Goal: Information Seeking & Learning: Learn about a topic

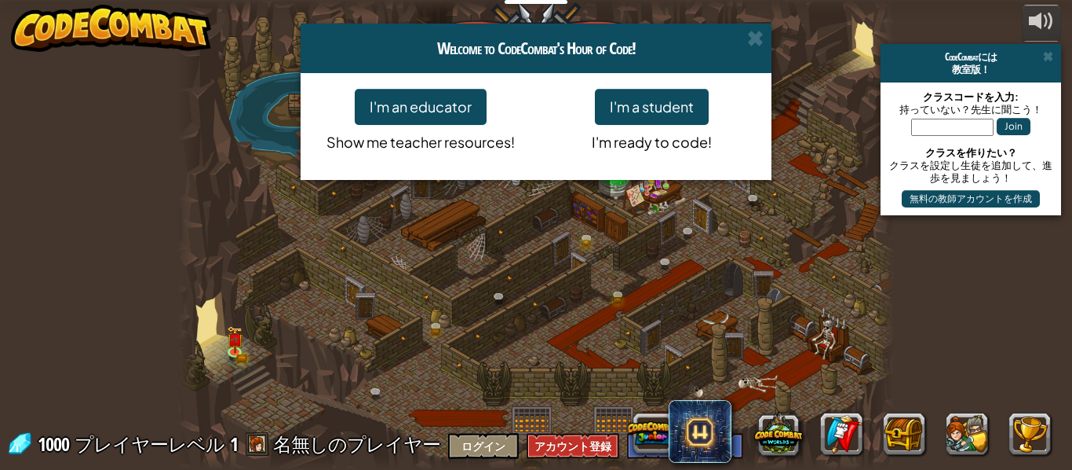
select select "ja"
click at [654, 113] on button "I'm a student" at bounding box center [652, 107] width 114 height 36
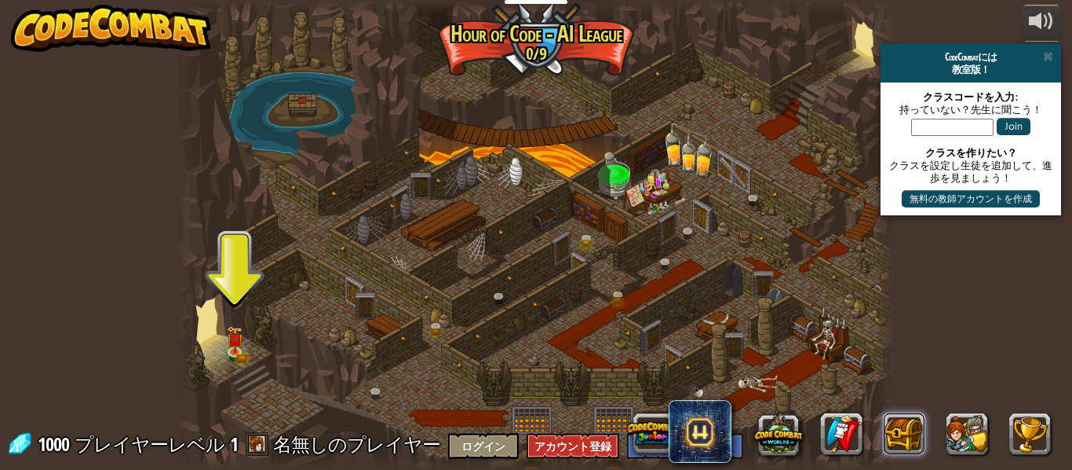
click at [894, 433] on button at bounding box center [905, 433] width 42 height 42
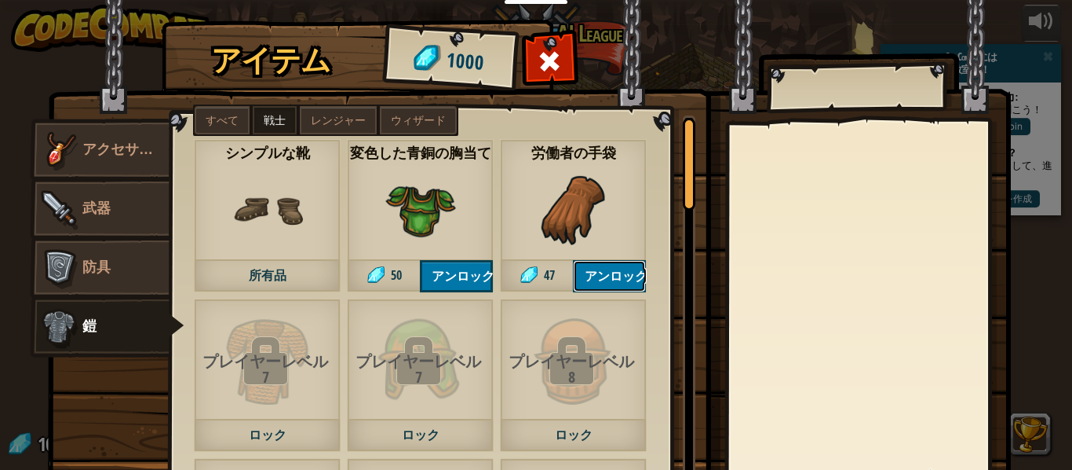
click at [621, 272] on button "アンロック" at bounding box center [609, 276] width 73 height 32
click at [670, 308] on div "革のチェインメイル頭巾 53 レンジャー 革のチェインメイル服 87 レンジャー シンプルな靴 所有品 変色した青銅の胸当て 50 アンロック 薄い黄麻布のロ…" at bounding box center [432, 314] width 525 height 398
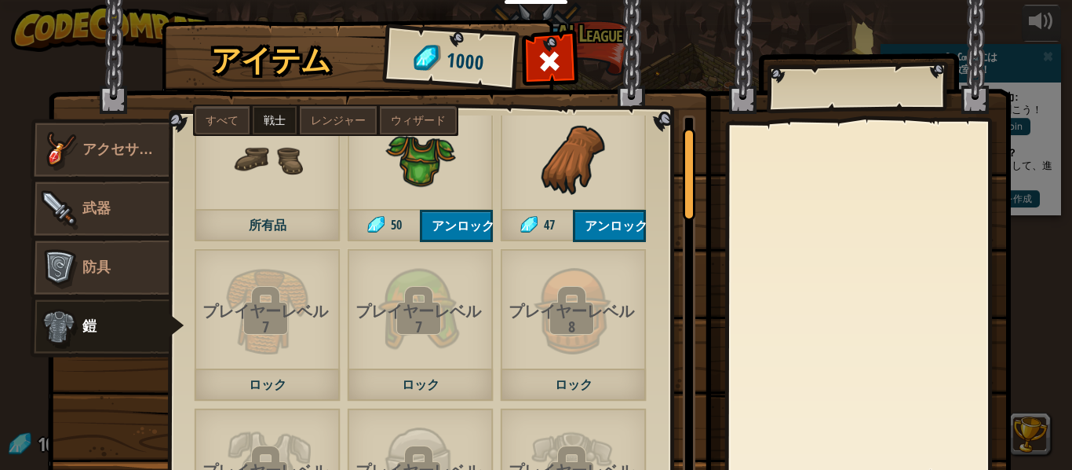
scroll to position [60, 0]
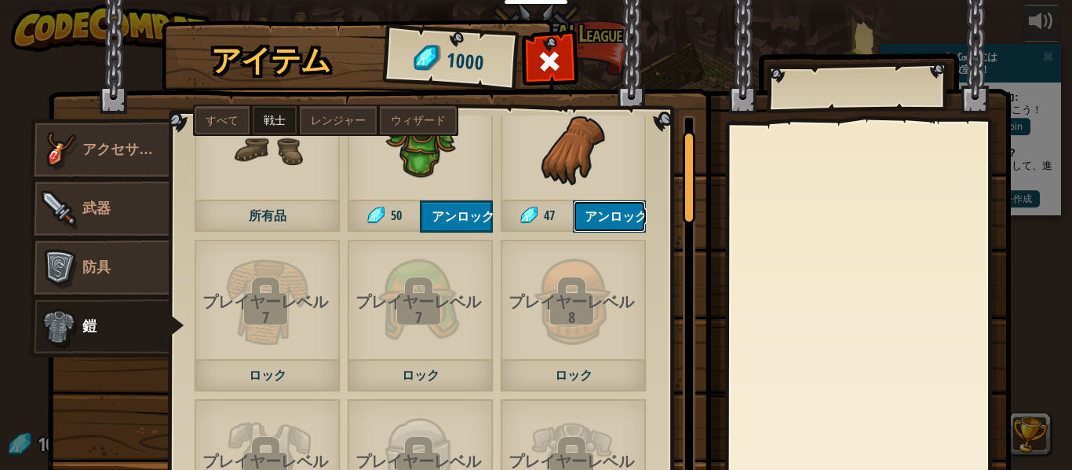
click at [641, 211] on button "アンロック" at bounding box center [609, 216] width 73 height 32
click at [646, 210] on button "ロックを解除？" at bounding box center [609, 216] width 73 height 32
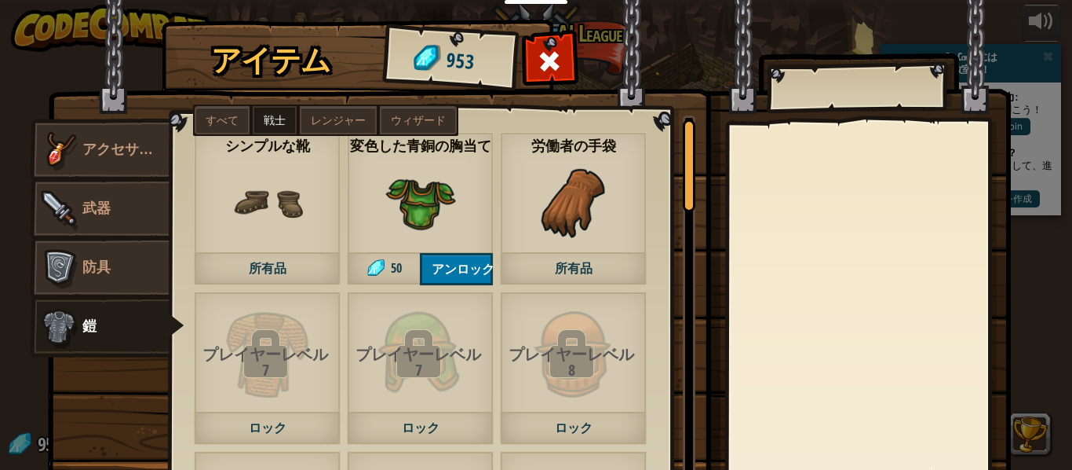
scroll to position [0, 0]
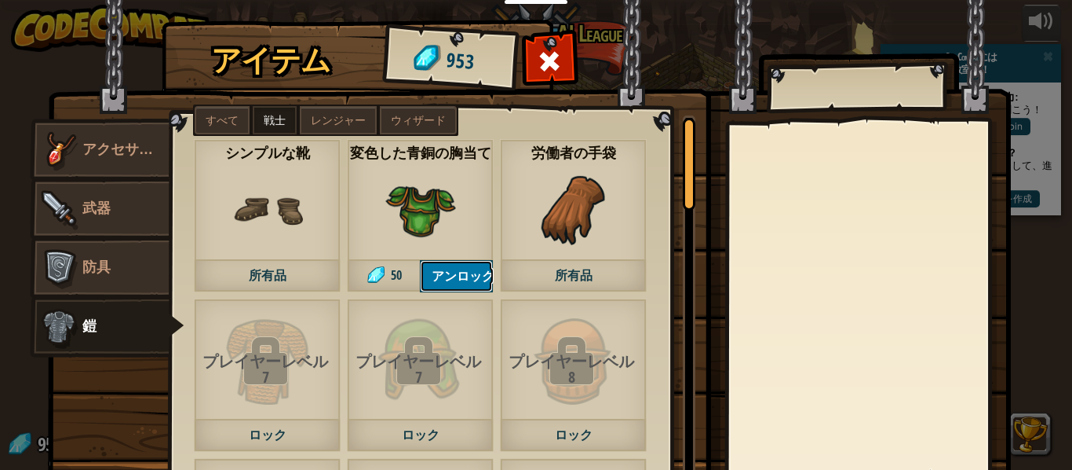
click at [470, 276] on button "アンロック" at bounding box center [456, 276] width 73 height 32
click at [474, 267] on button "ロックを解除？" at bounding box center [456, 276] width 73 height 32
click at [133, 207] on link "武器" at bounding box center [100, 208] width 140 height 63
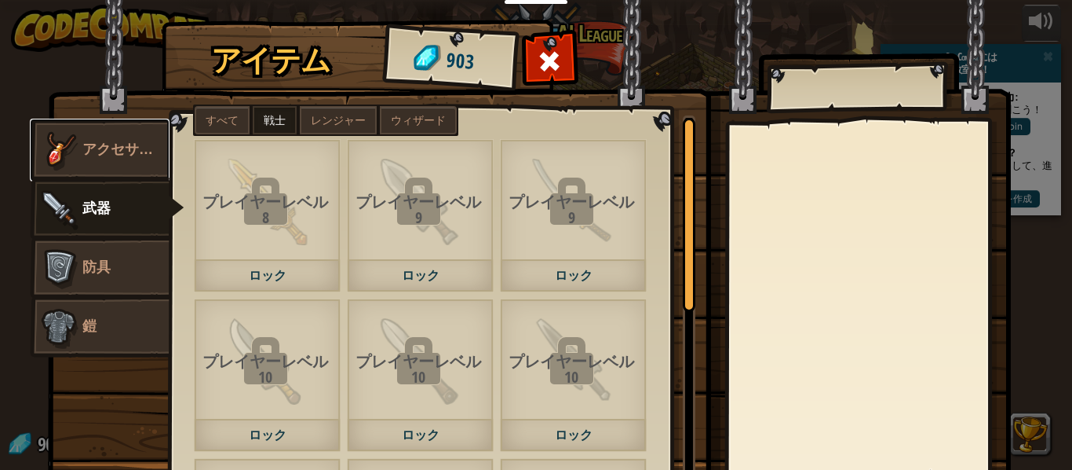
click at [74, 142] on img at bounding box center [58, 149] width 47 height 47
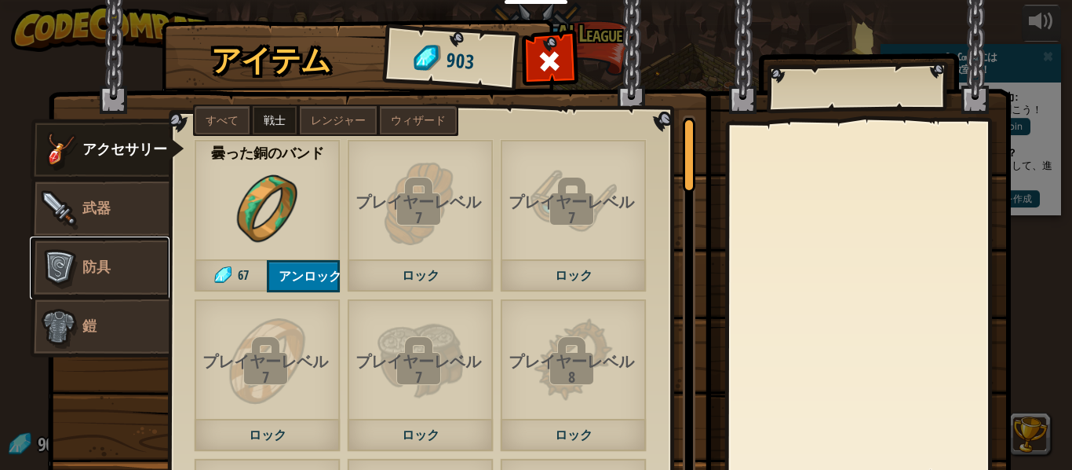
click at [73, 267] on img at bounding box center [58, 267] width 47 height 47
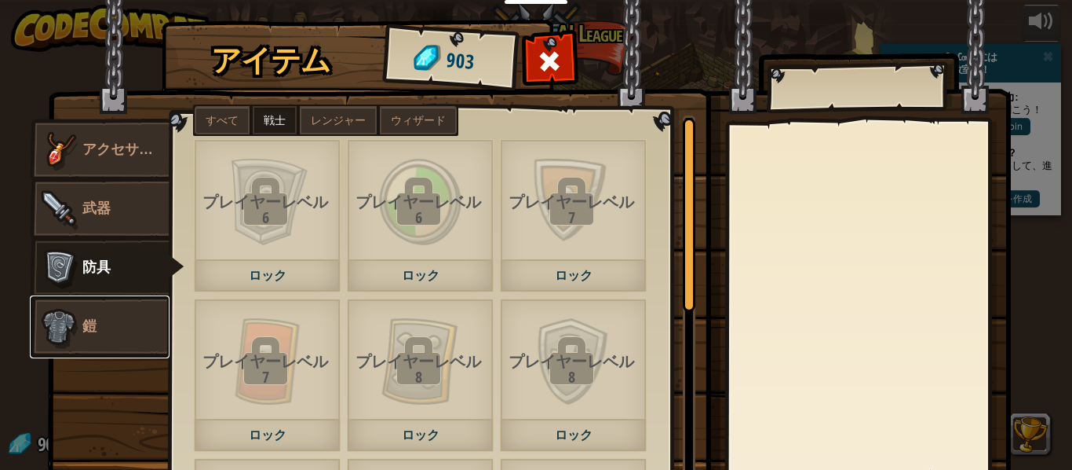
click at [68, 323] on img at bounding box center [58, 326] width 47 height 47
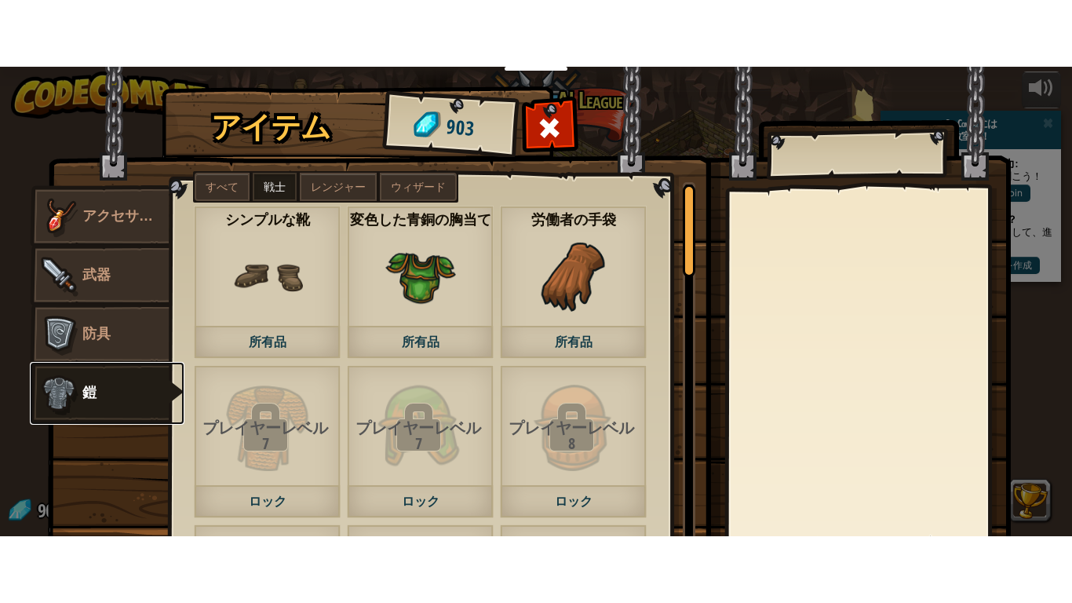
scroll to position [1, 0]
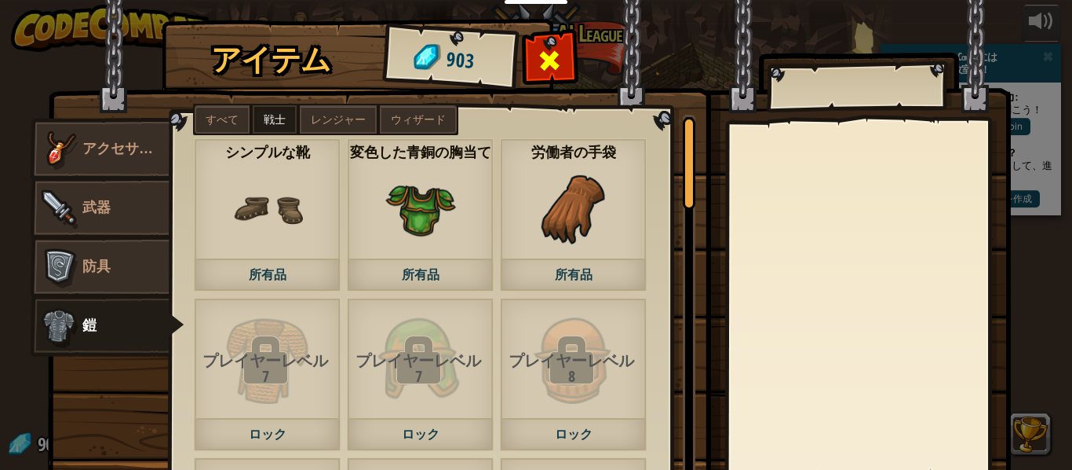
click at [556, 61] on span at bounding box center [550, 60] width 25 height 25
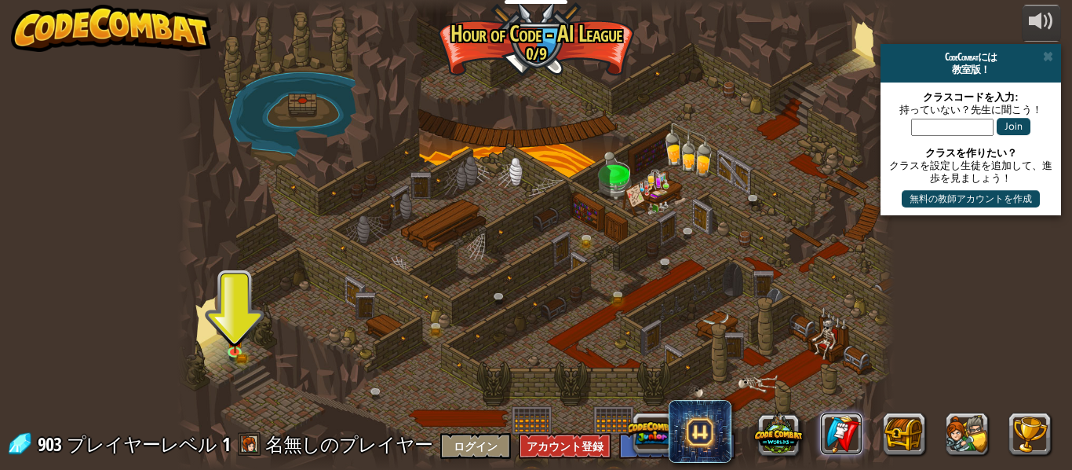
click at [835, 432] on link at bounding box center [842, 433] width 42 height 42
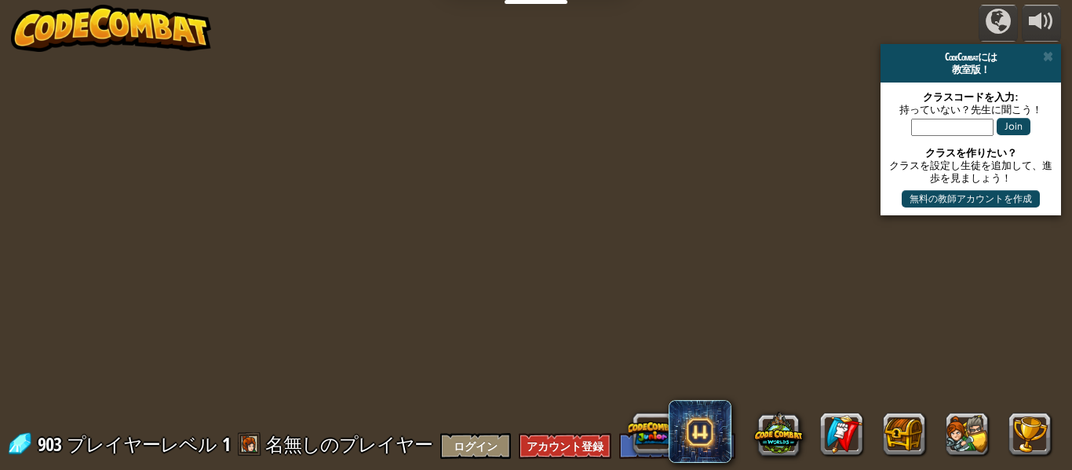
select select "ja"
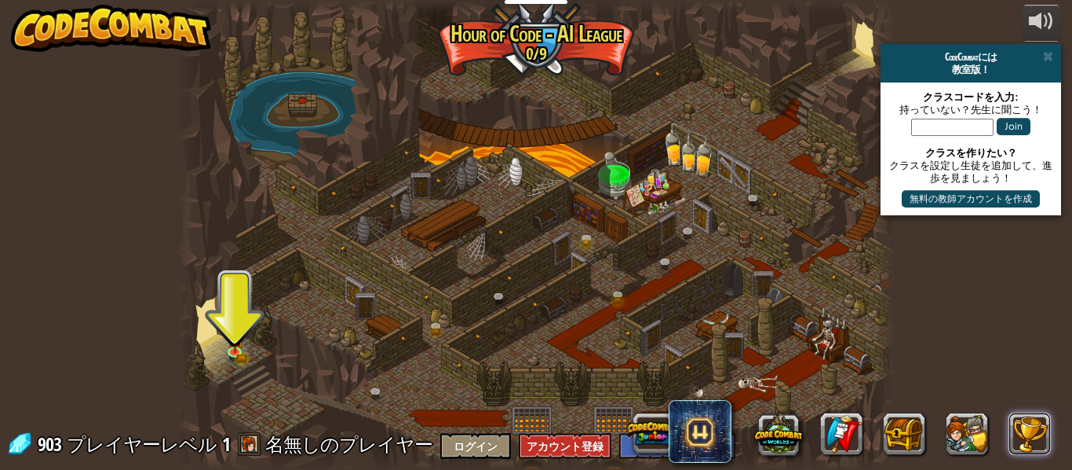
click at [1024, 445] on button at bounding box center [1031, 433] width 42 height 42
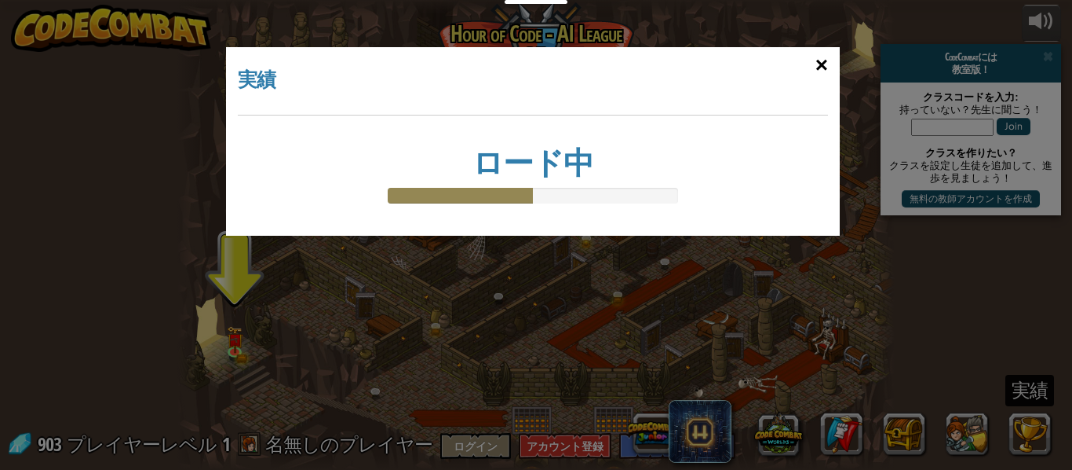
click at [827, 75] on div "×" at bounding box center [822, 65] width 36 height 46
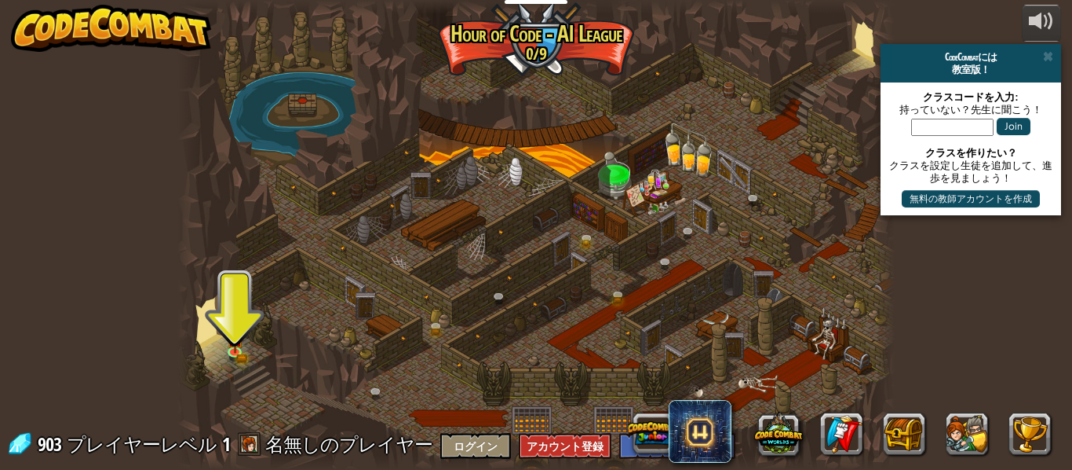
click at [214, 349] on div at bounding box center [536, 235] width 718 height 470
click at [241, 359] on link at bounding box center [237, 351] width 31 height 31
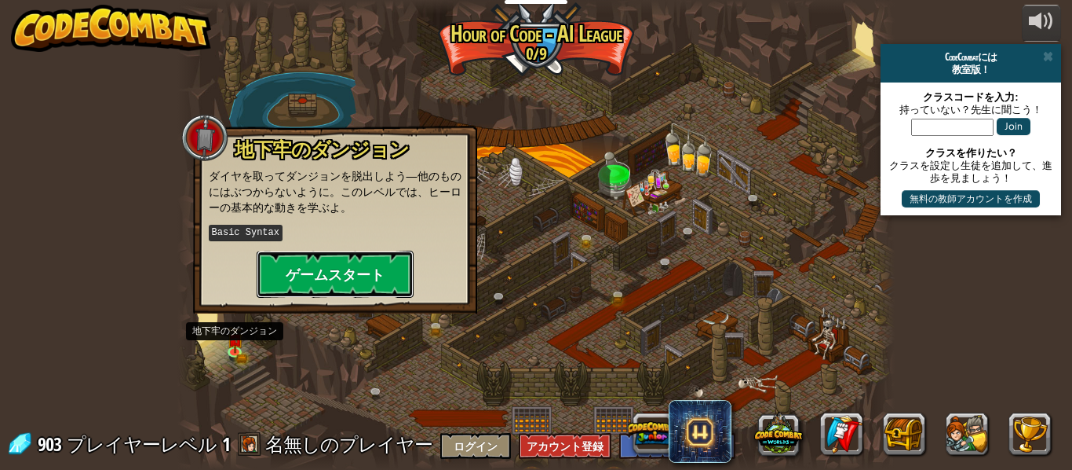
click at [310, 265] on button "ゲームスタート" at bounding box center [335, 273] width 157 height 47
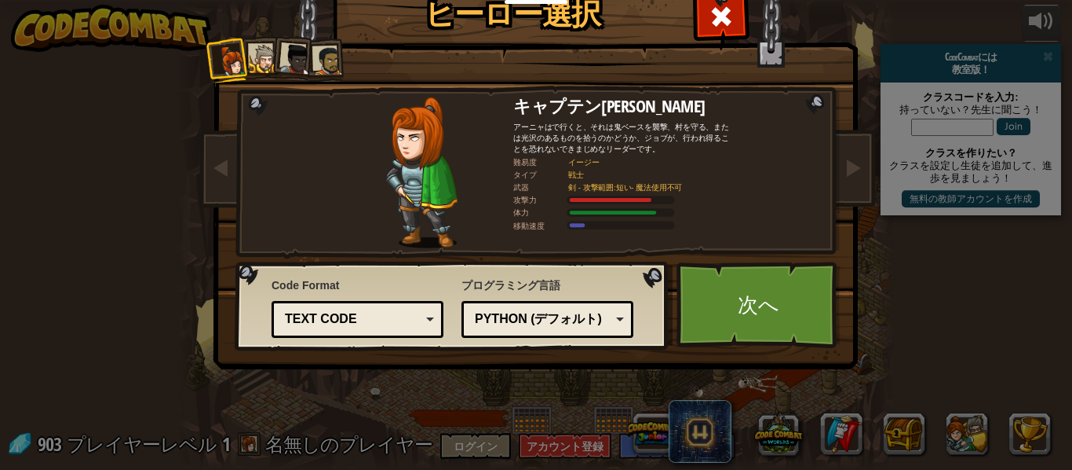
click at [298, 53] on div at bounding box center [295, 59] width 31 height 31
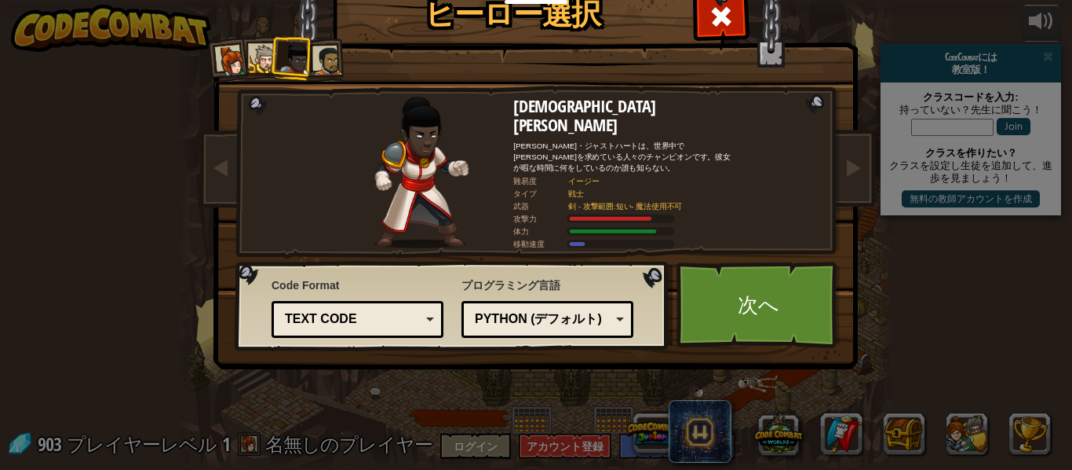
click at [334, 60] on div at bounding box center [327, 60] width 29 height 29
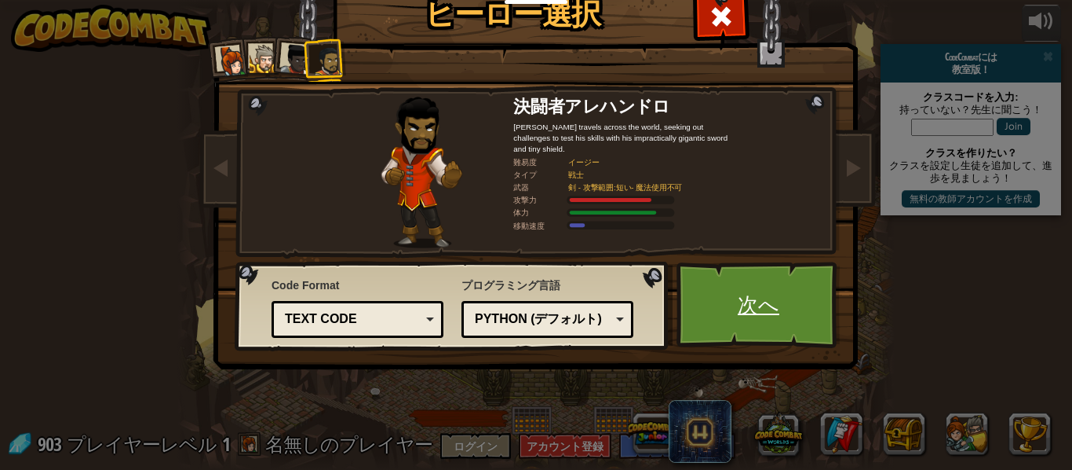
click at [766, 305] on link "次へ" at bounding box center [759, 304] width 164 height 86
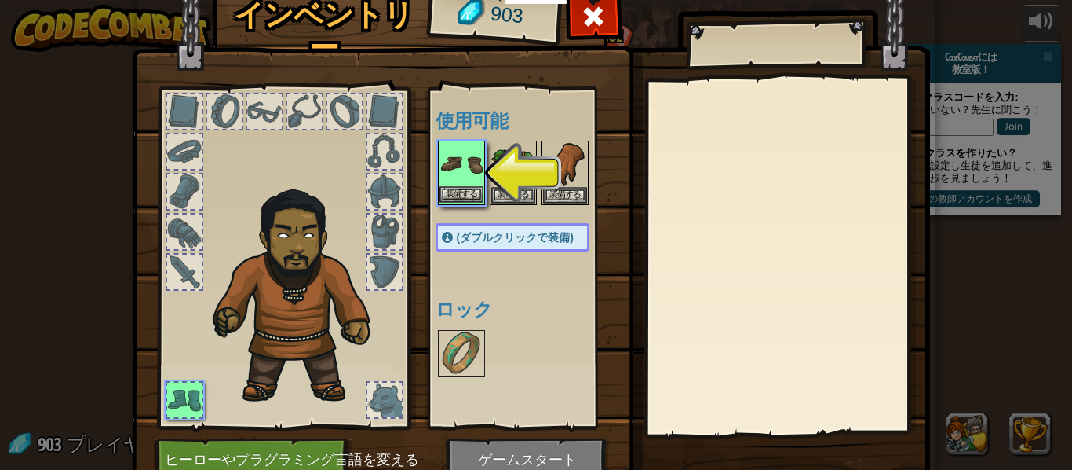
click at [458, 170] on img at bounding box center [462, 164] width 44 height 44
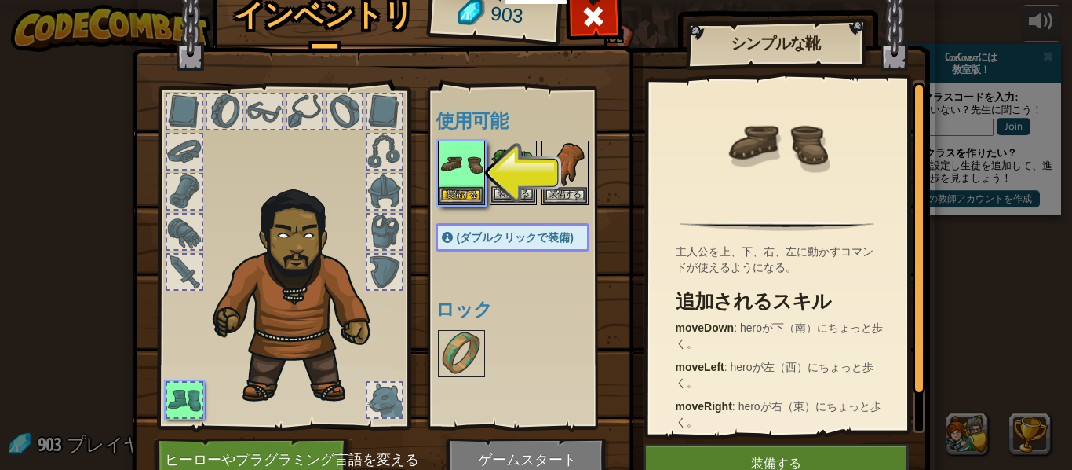
click at [519, 171] on img at bounding box center [513, 164] width 44 height 44
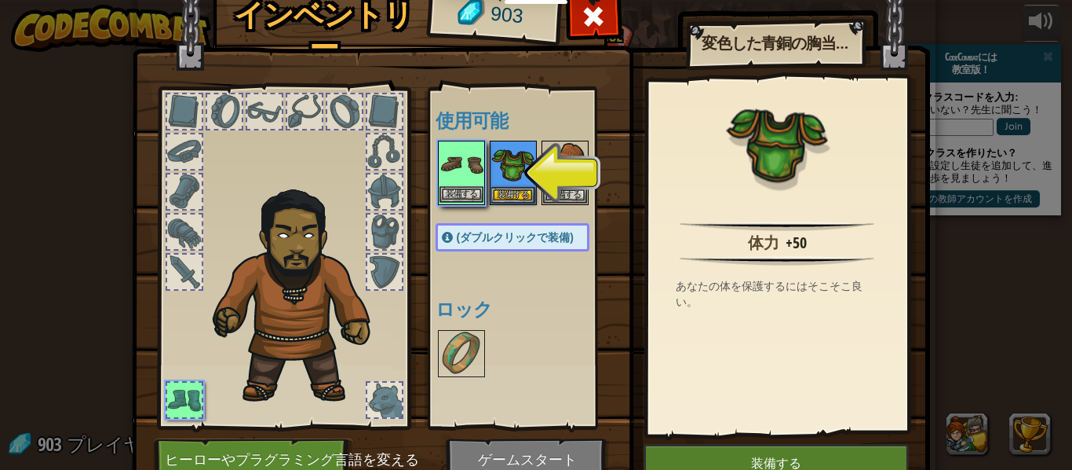
click at [468, 167] on img at bounding box center [462, 164] width 44 height 44
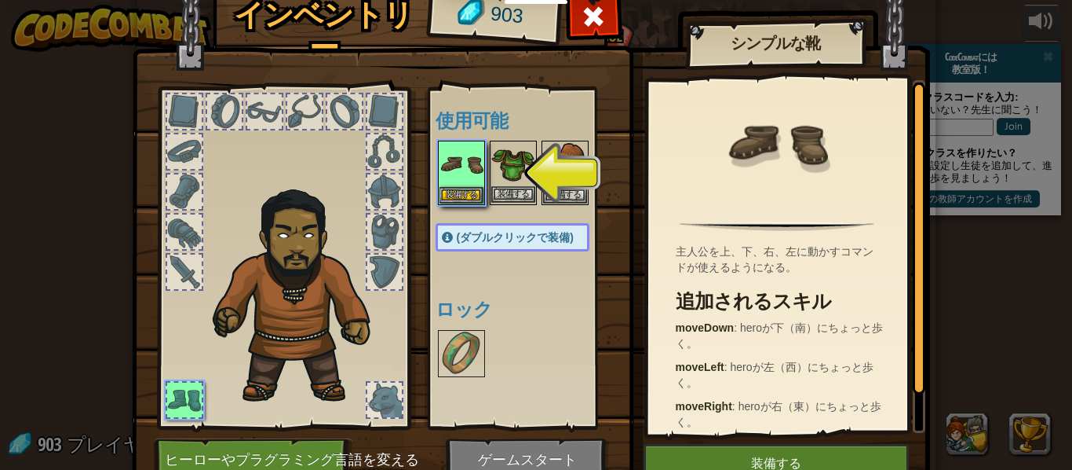
click at [497, 160] on img at bounding box center [513, 164] width 44 height 44
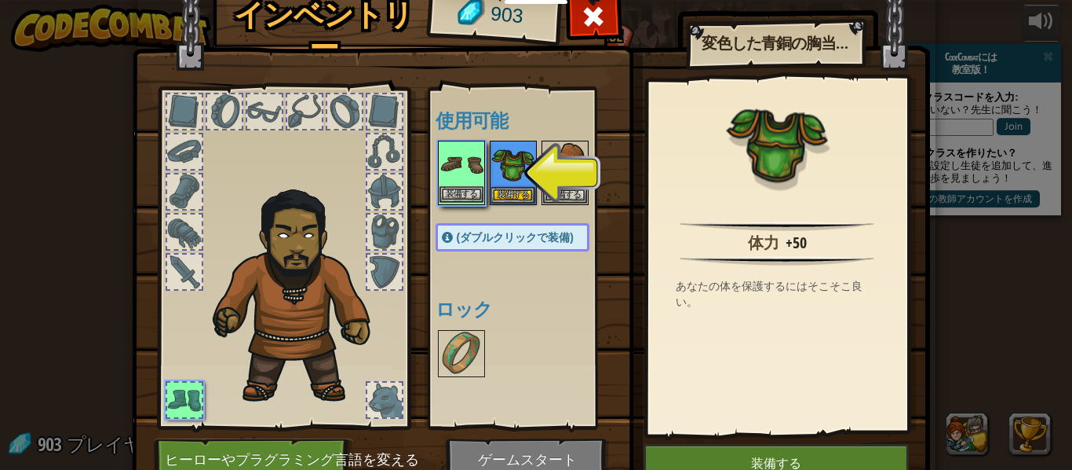
click at [477, 162] on img at bounding box center [462, 164] width 44 height 44
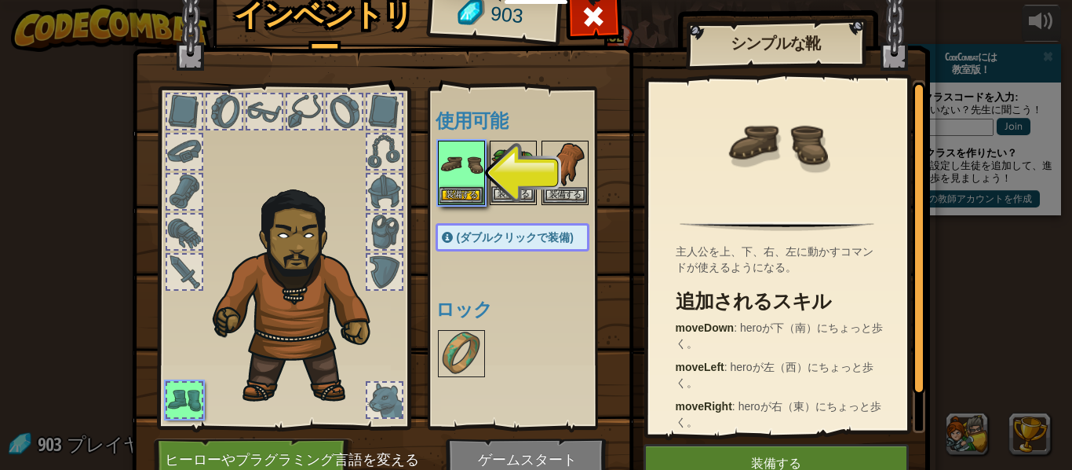
click at [513, 156] on img at bounding box center [513, 164] width 44 height 44
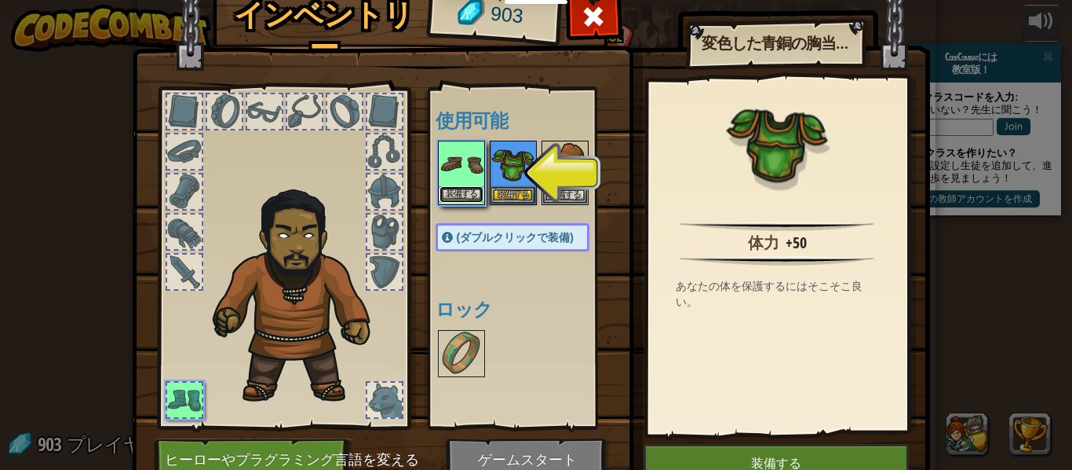
click at [465, 188] on button "装備する" at bounding box center [462, 194] width 44 height 16
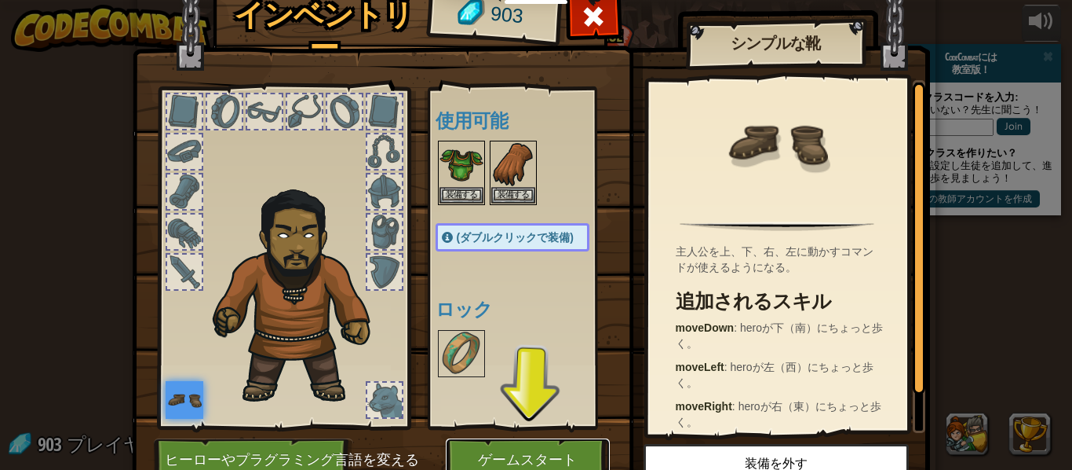
click at [568, 466] on button "ゲームスタート" at bounding box center [528, 459] width 164 height 43
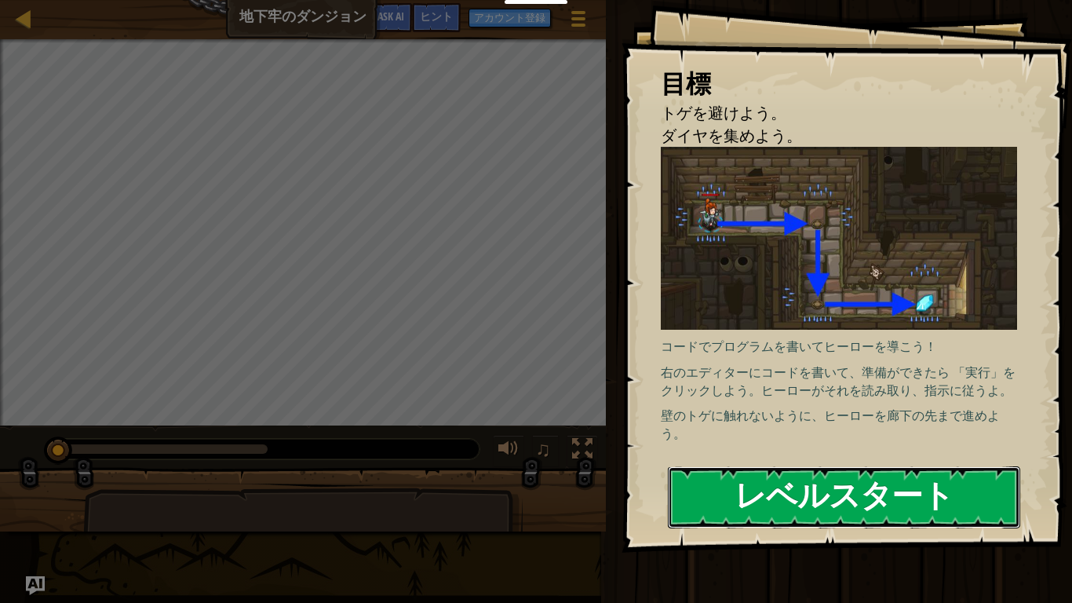
click at [831, 466] on button "レベルスタート" at bounding box center [844, 497] width 353 height 62
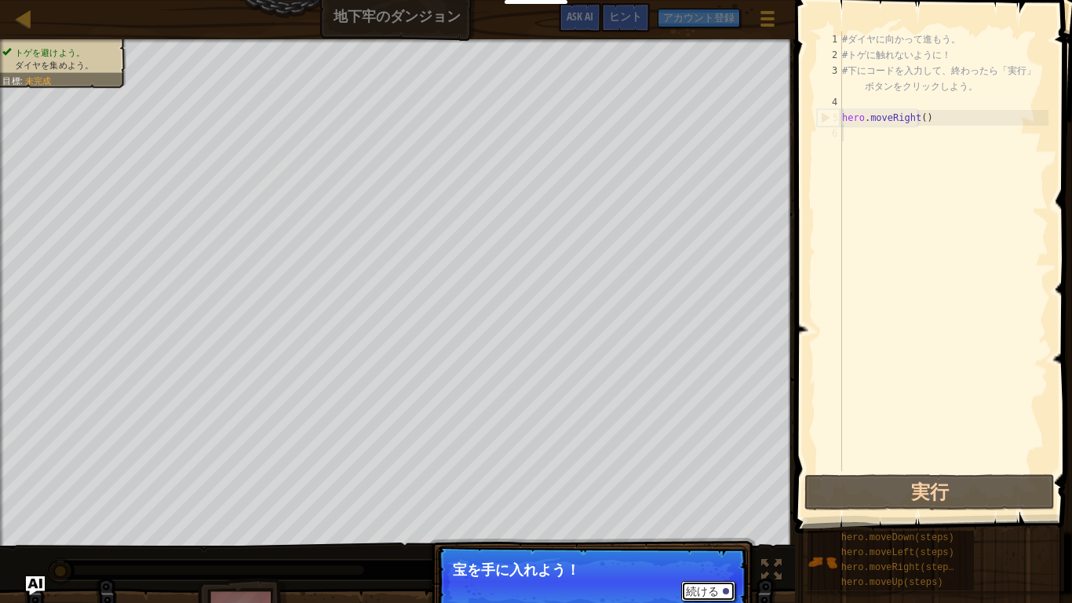
click at [684, 469] on button "続ける" at bounding box center [708, 591] width 54 height 20
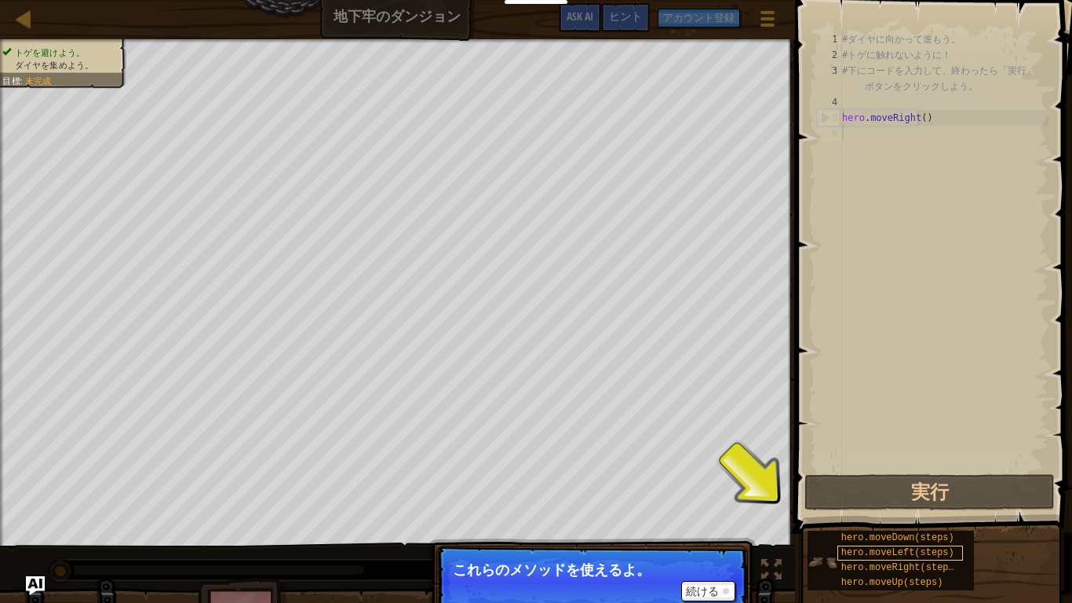
click at [942, 469] on span "hero.moveLeft(steps)" at bounding box center [898, 552] width 113 height 11
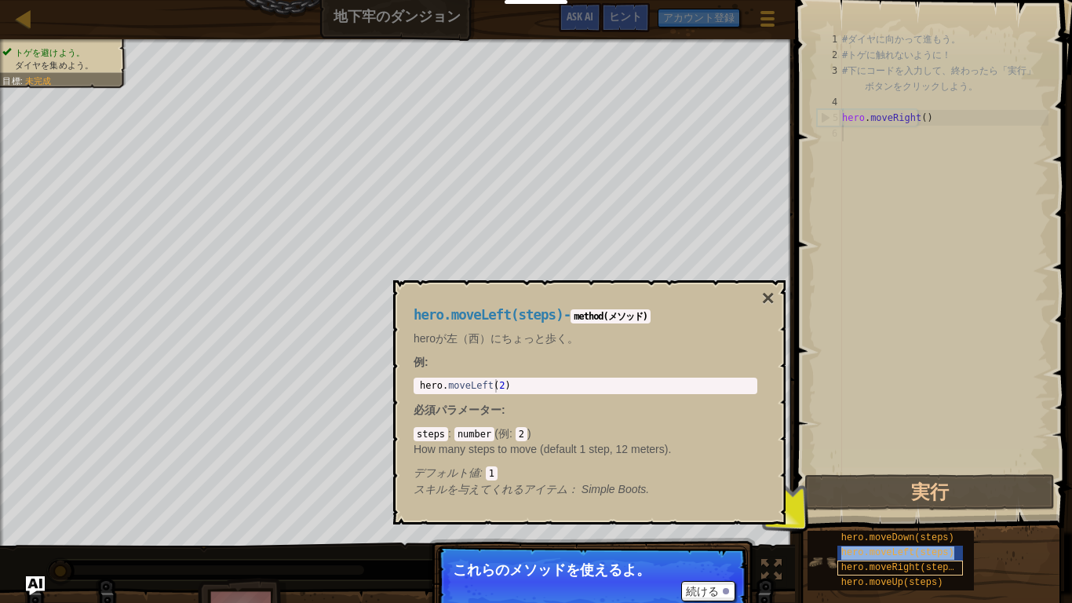
click at [944, 469] on span "hero.moveRight(steps)" at bounding box center [901, 567] width 119 height 11
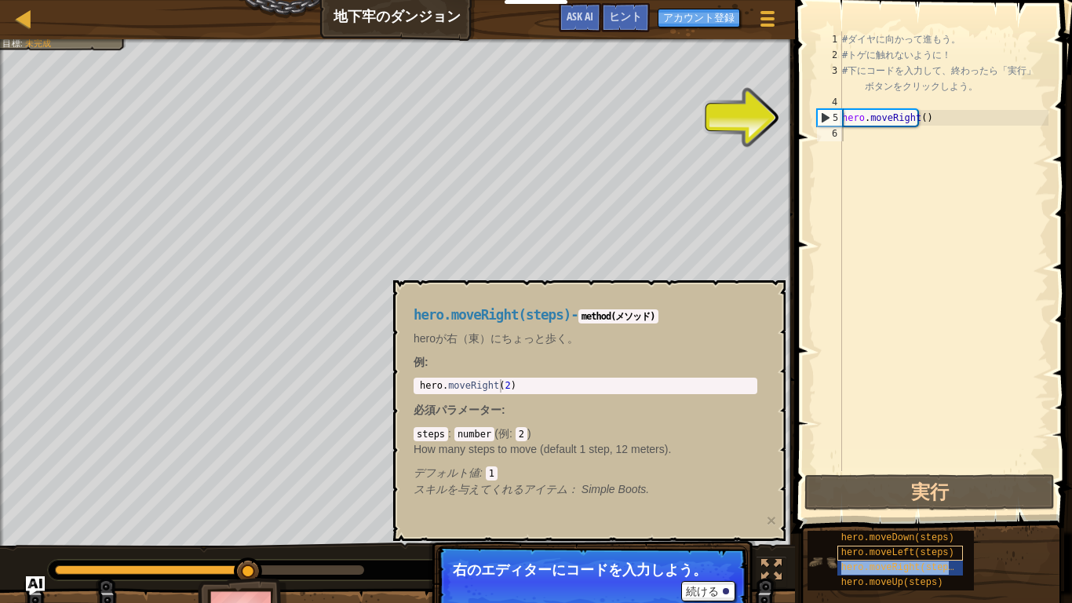
click at [926, 469] on span "hero.moveLeft(steps)" at bounding box center [898, 552] width 113 height 11
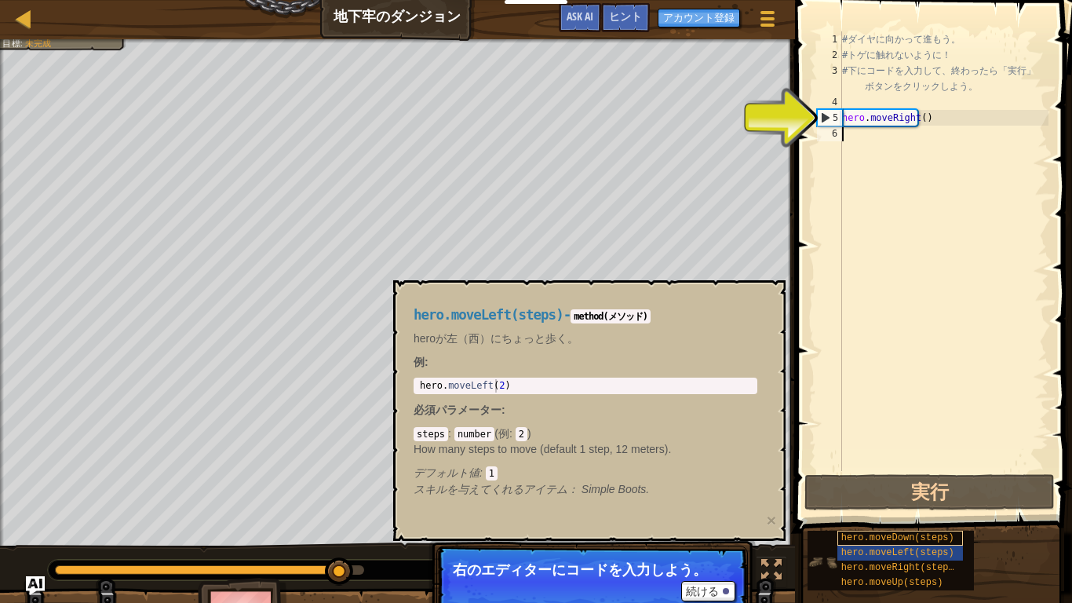
click at [937, 469] on span "hero.moveDown(steps)" at bounding box center [898, 537] width 113 height 11
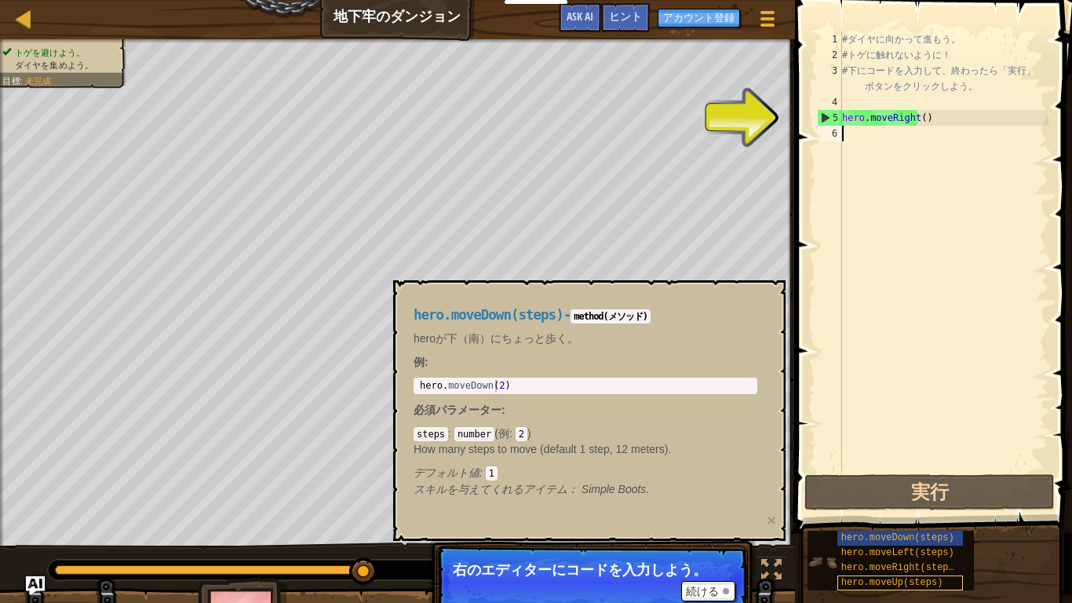
click at [934, 469] on div "hero.moveUp(steps)" at bounding box center [901, 583] width 126 height 15
click at [936, 469] on span "hero.moveUp(steps)" at bounding box center [893, 582] width 102 height 11
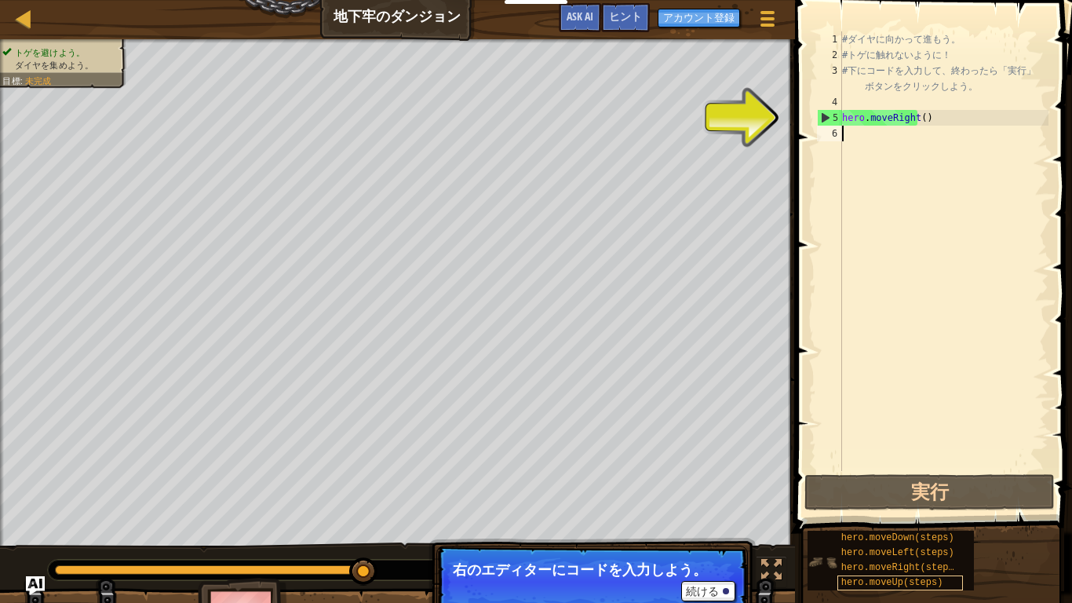
click at [930, 469] on span "hero.moveUp(steps)" at bounding box center [893, 582] width 102 height 11
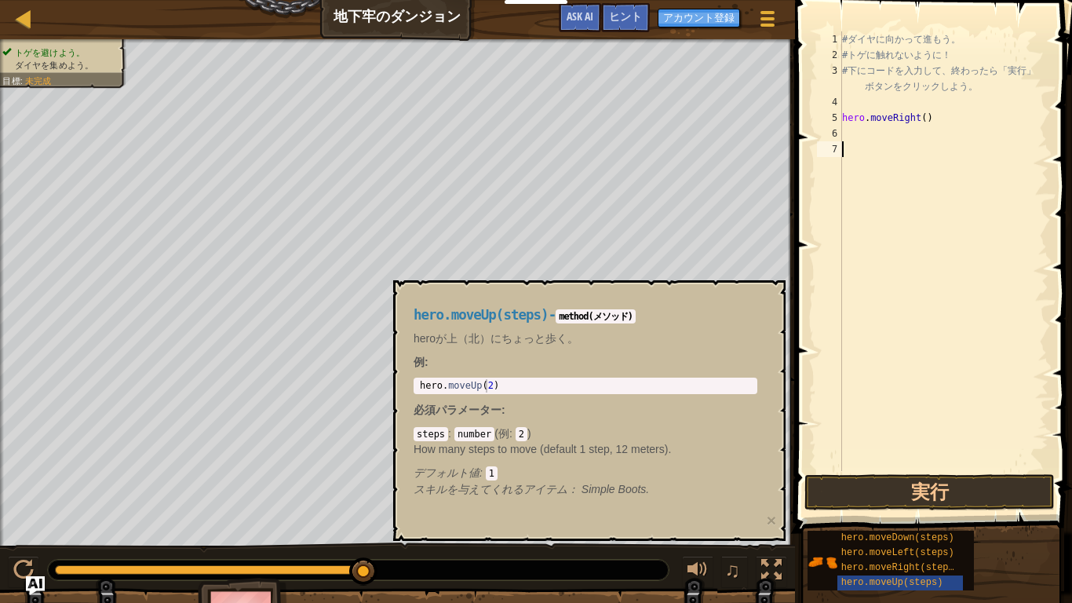
click at [586, 320] on code "method(メソッド)" at bounding box center [596, 316] width 80 height 14
click at [966, 469] on button "実行" at bounding box center [930, 492] width 250 height 36
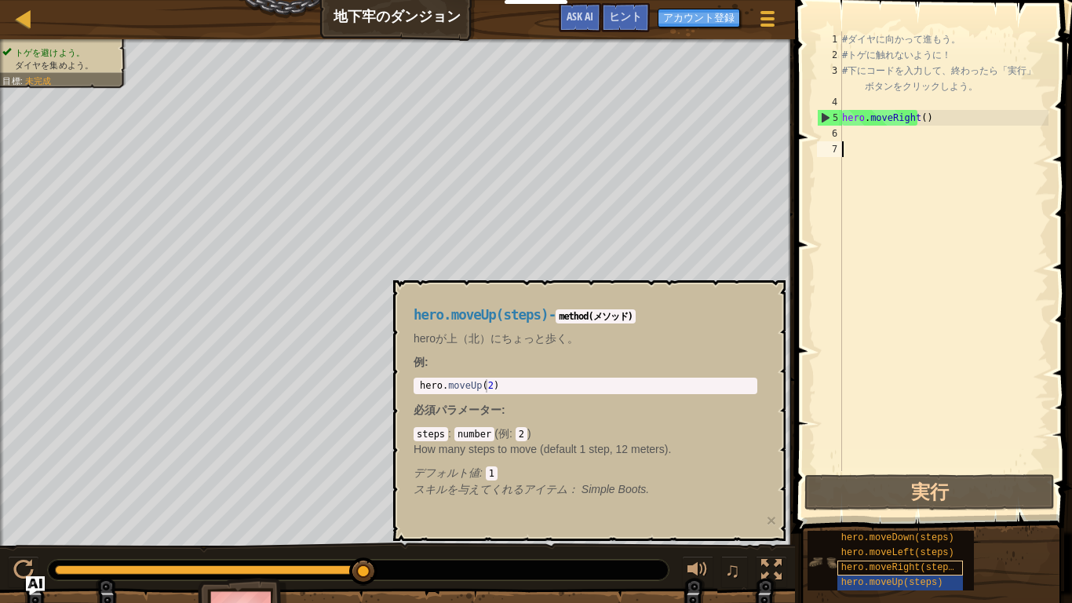
click at [897, 469] on span "hero.moveRight(steps)" at bounding box center [901, 567] width 119 height 11
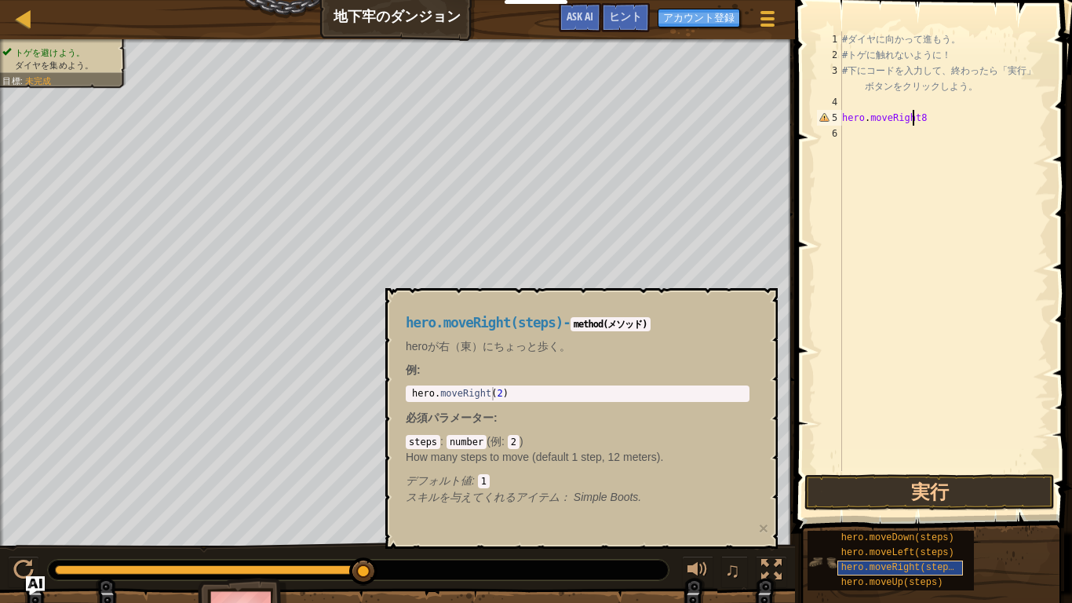
scroll to position [7, 5]
type textarea "hero.moveRight()"
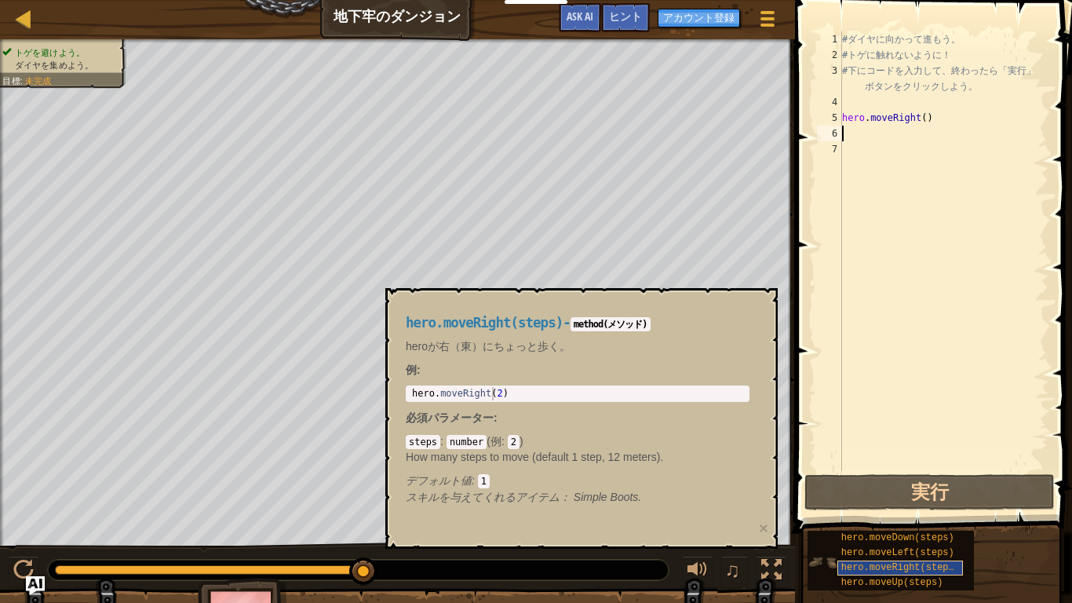
type textarea "hero.moveRight()"
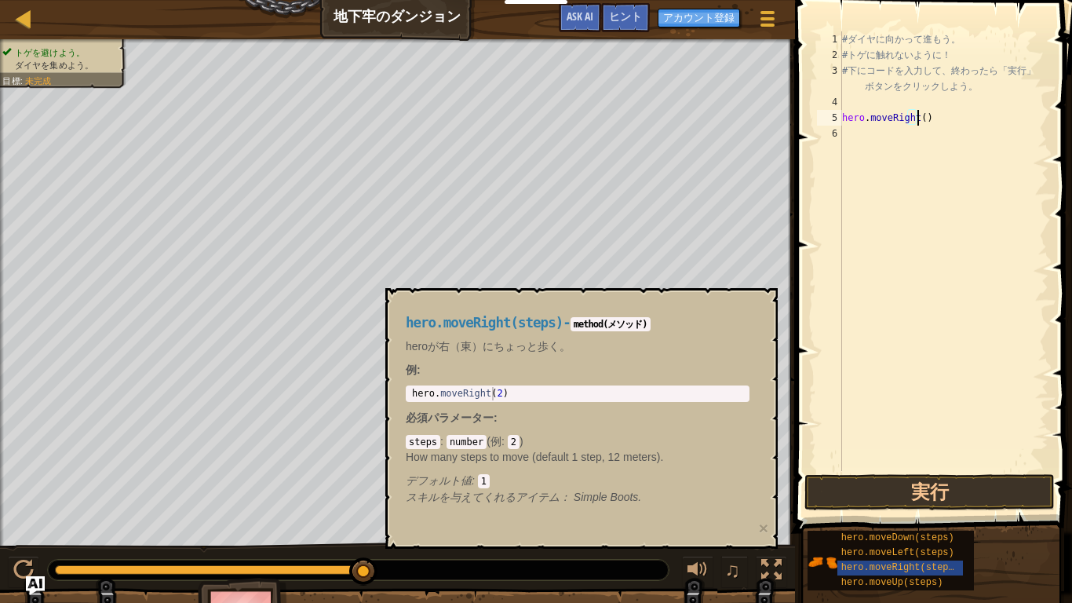
click at [855, 138] on div "# ダ イ ヤ に 向 か っ て 進 も う 。 # ト ゲ に 触 れ な い よ う に ！ # 下 に コ ー ド を 入 力 し て 、 終 わ っ…" at bounding box center [944, 266] width 210 height 471
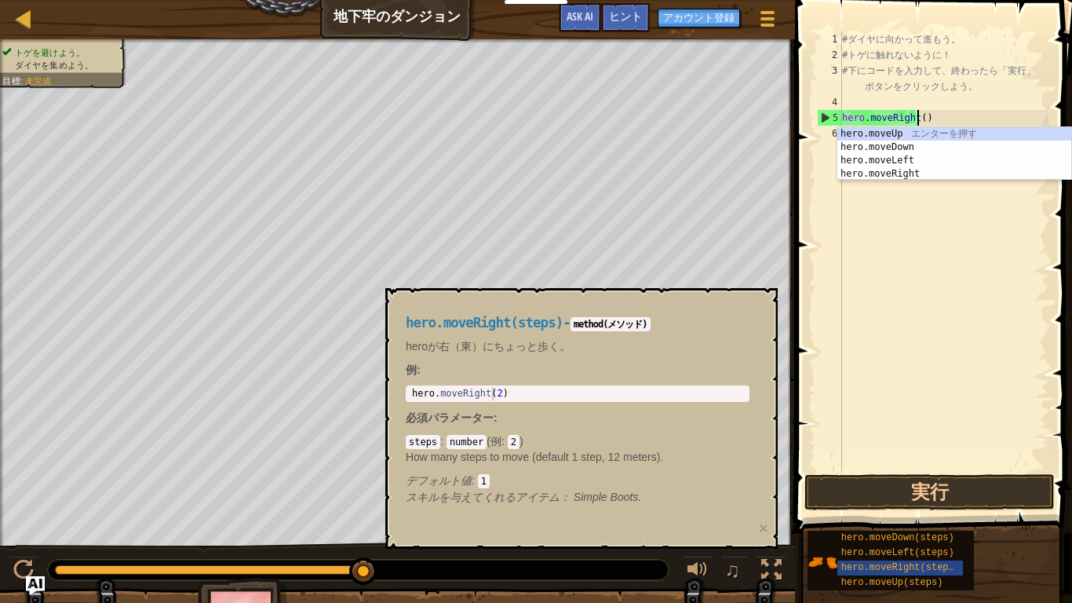
click at [976, 133] on div "hero.moveUp エ ン タ ー を 押 す hero.moveDown エ ン タ ー を 押 す hero.moveLeft エ ン タ ー を 押…" at bounding box center [955, 167] width 234 height 80
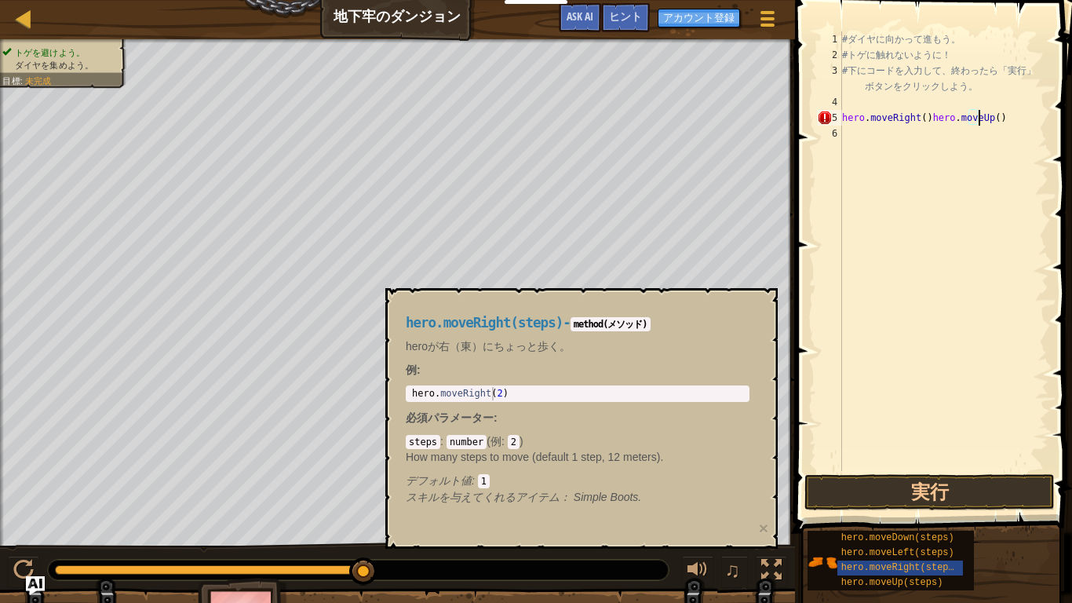
click at [986, 125] on div "# ダ イ ヤ に 向 か っ て 進 も う 。 # ト ゲ に 触 れ な い よ う に ！ # 下 に コ ー ド を 入 力 し て 、 終 わ っ…" at bounding box center [944, 266] width 210 height 471
type textarea "hero.moveRight()"
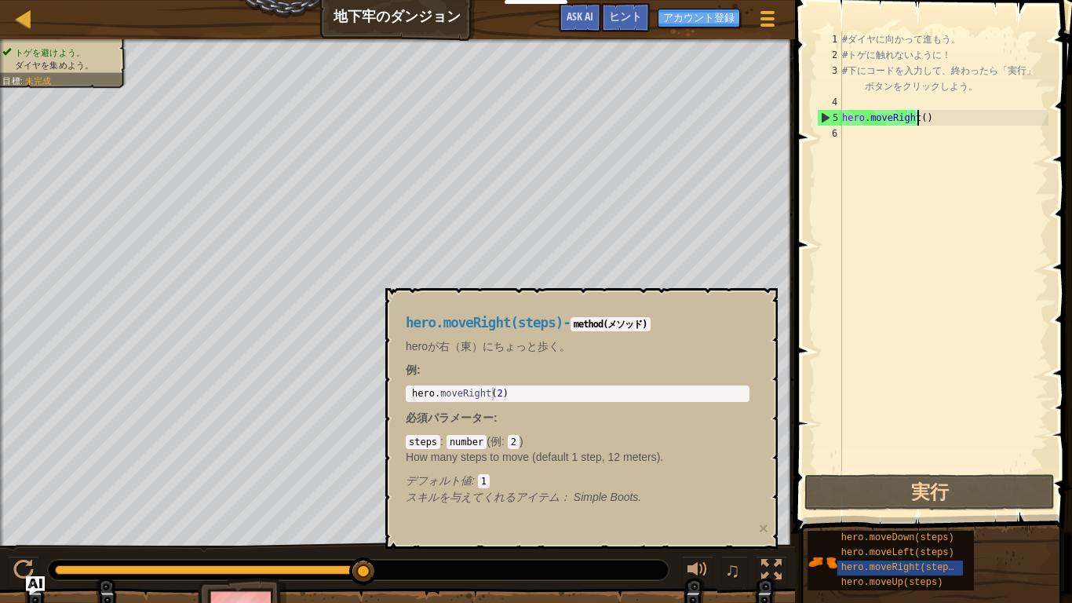
click at [854, 153] on div "# ダ イ ヤ に 向 か っ て 進 も う 。 # ト ゲ に 触 れ な い よ う に ！ # 下 に コ ー ド を 入 力 し て 、 終 わ っ…" at bounding box center [944, 266] width 210 height 471
click at [1029, 128] on span "..." at bounding box center [1030, 131] width 20 height 14
click at [954, 175] on div "# ダ イ ヤ に 向 か っ て 進 も う 。 # ト ゲ に 触 れ な い よ う に ！ # 下 に コ ー ド を 入 力 し て 、 終 わ っ…" at bounding box center [944, 266] width 210 height 471
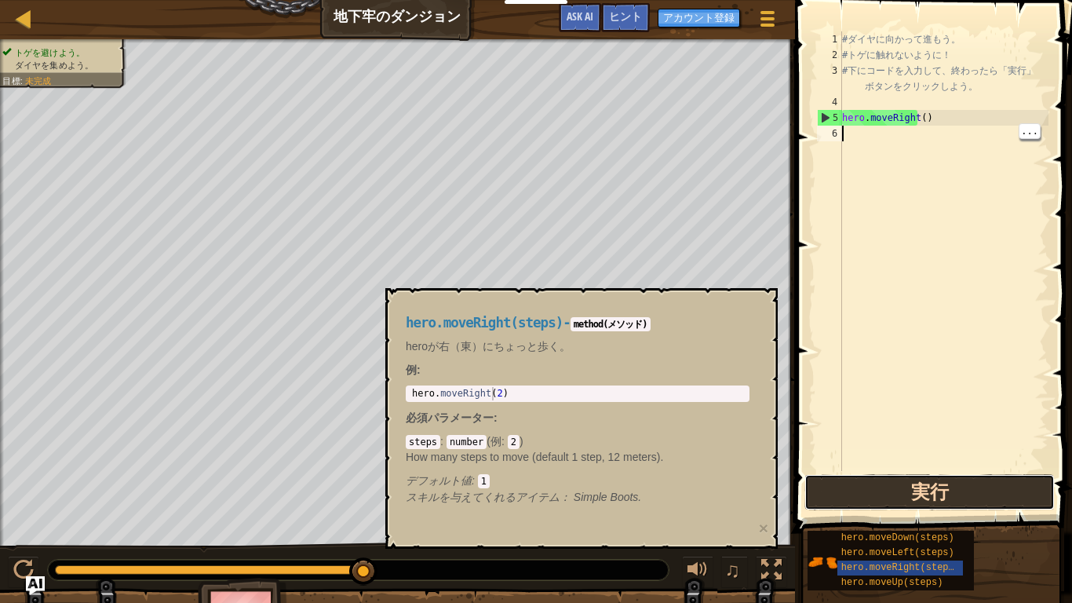
click at [947, 469] on button "実行" at bounding box center [930, 492] width 250 height 36
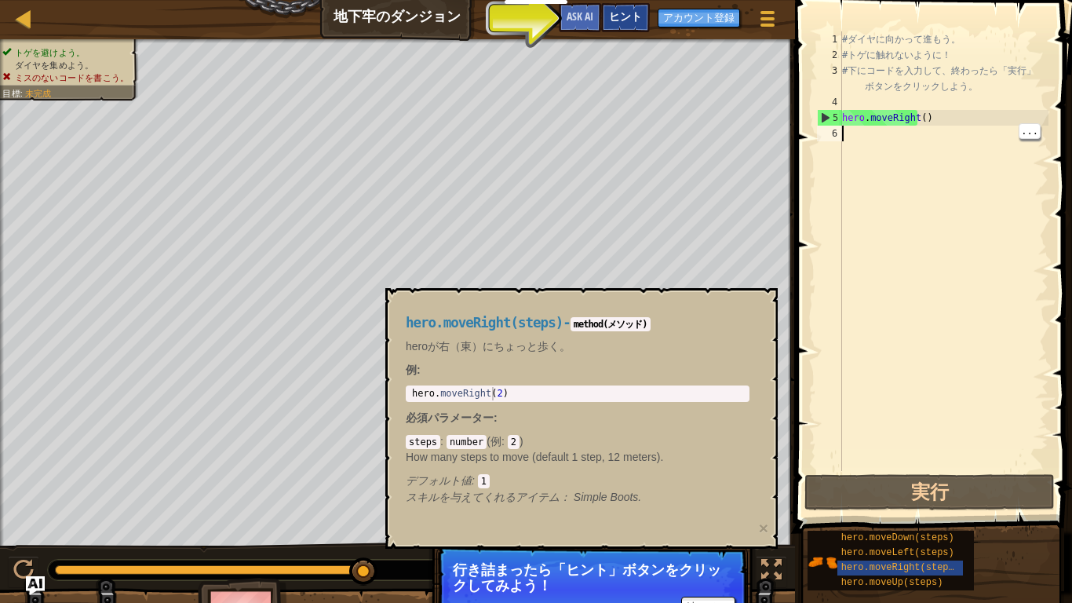
click at [619, 18] on span "ヒント" at bounding box center [625, 16] width 33 height 15
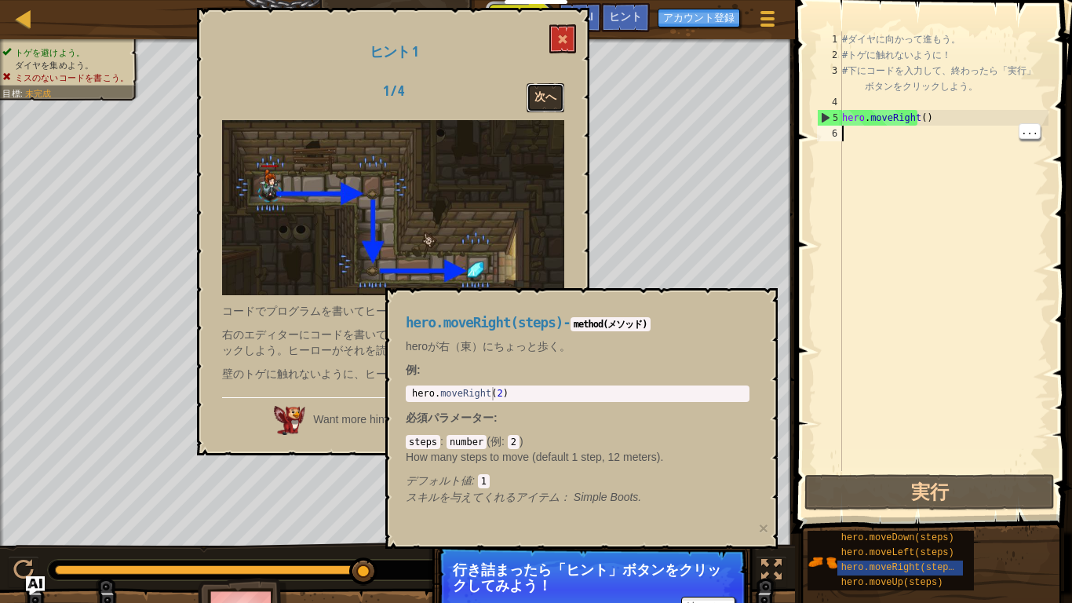
click at [554, 91] on button "次へ" at bounding box center [546, 97] width 38 height 29
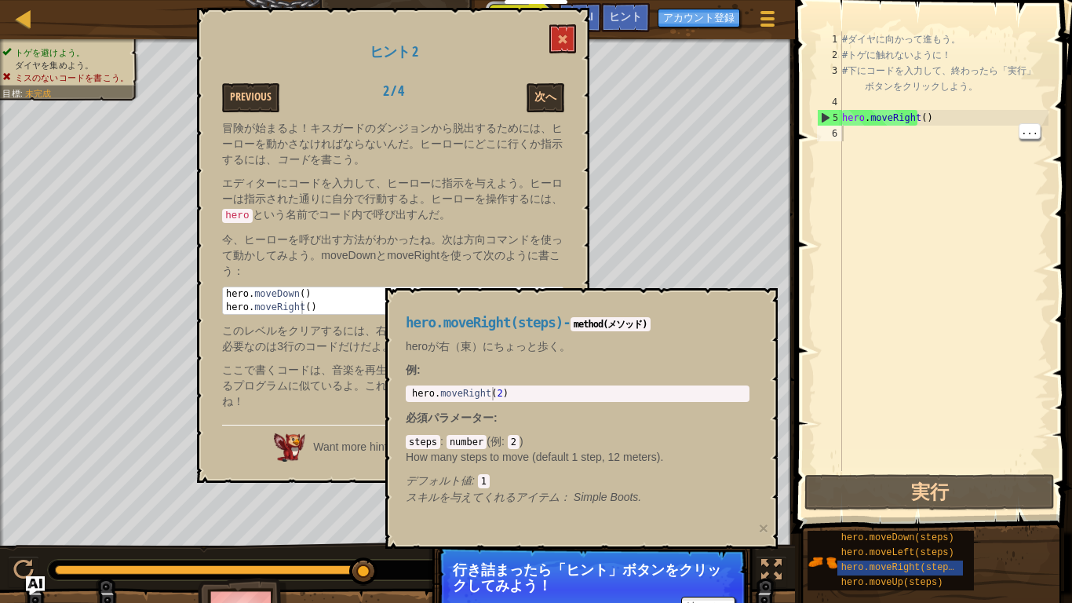
click at [858, 140] on div "# ダ イ ヤ に 向 か っ て 進 も う 。 # ト ゲ に 触 れ な い よ う に ！ # 下 に コ ー ド を 入 力 し て 、 終 わ っ…" at bounding box center [944, 266] width 210 height 471
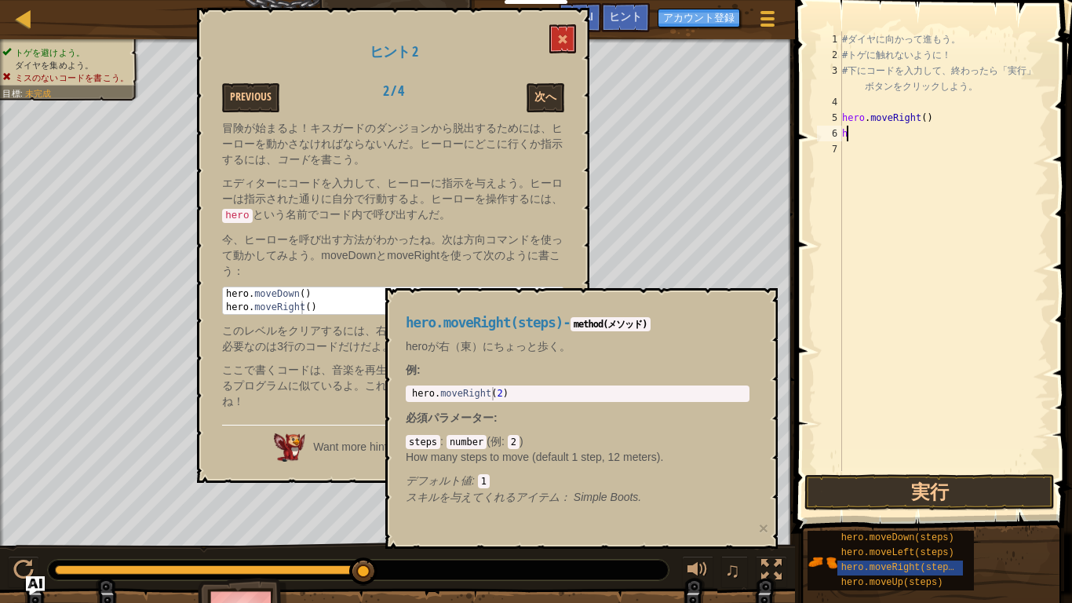
type textarea "he"
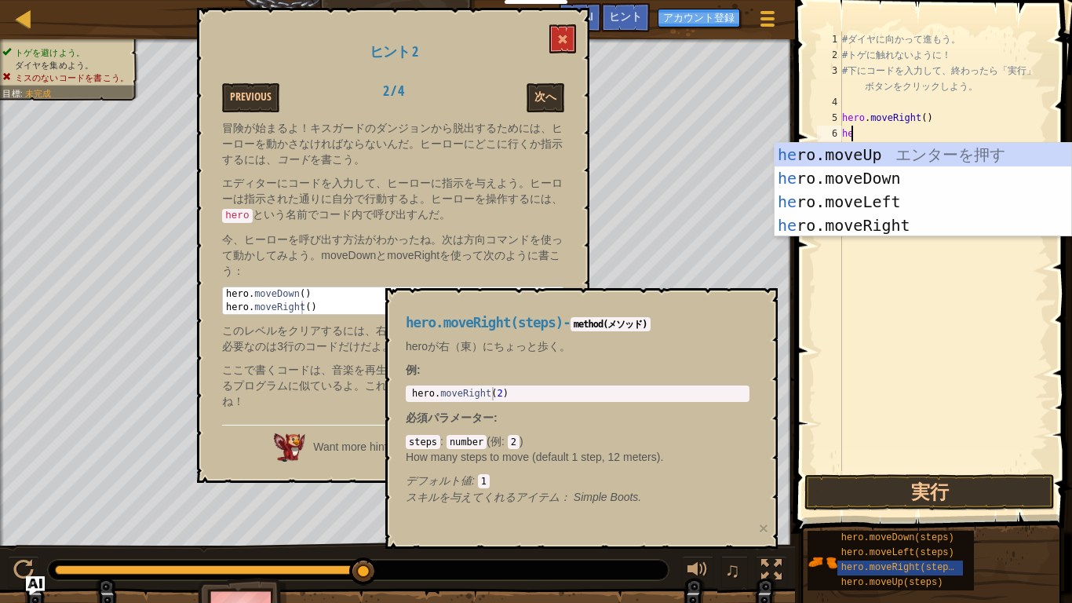
click at [909, 181] on div "he ro.moveUp エ ン タ ー を 押 す he ro.moveDown エ ン タ ー を 押 す he ro.moveLeft エ ン タ ー …" at bounding box center [923, 213] width 297 height 141
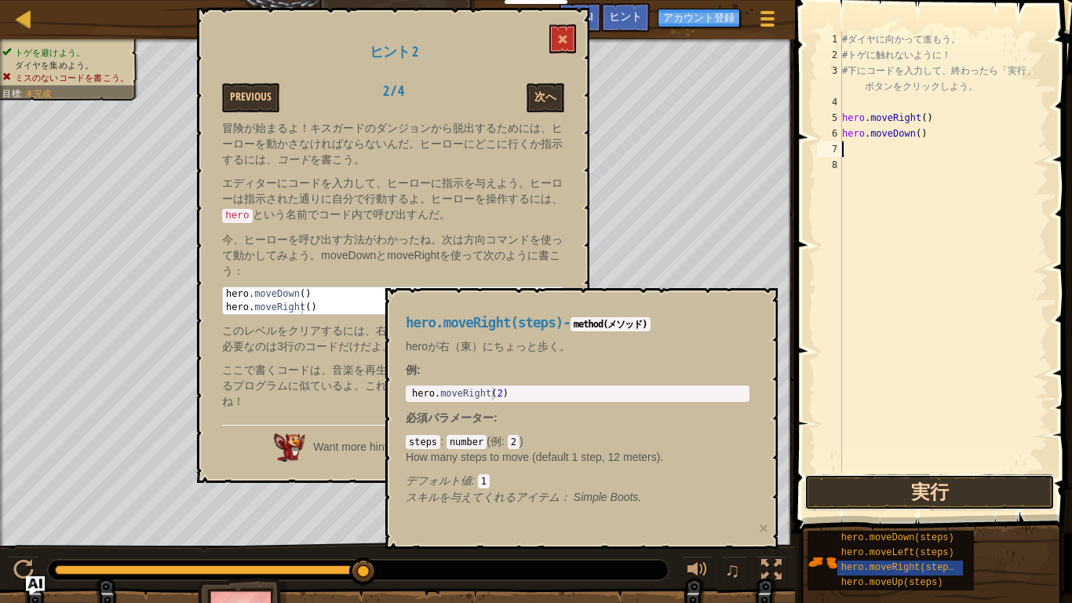
click at [925, 469] on button "実行" at bounding box center [930, 492] width 250 height 36
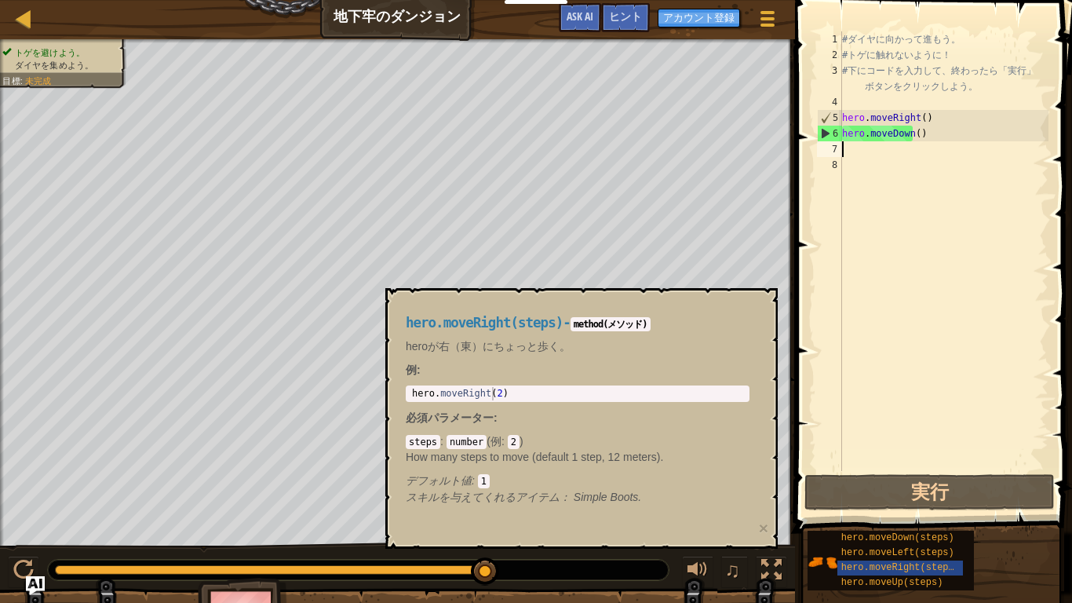
click at [853, 154] on div "# ダ イ ヤ に 向 か っ て 進 も う 。 # ト ゲ に 触 れ な い よ う に ！ # 下 に コ ー ド を 入 力 し て 、 終 わ っ…" at bounding box center [944, 266] width 210 height 471
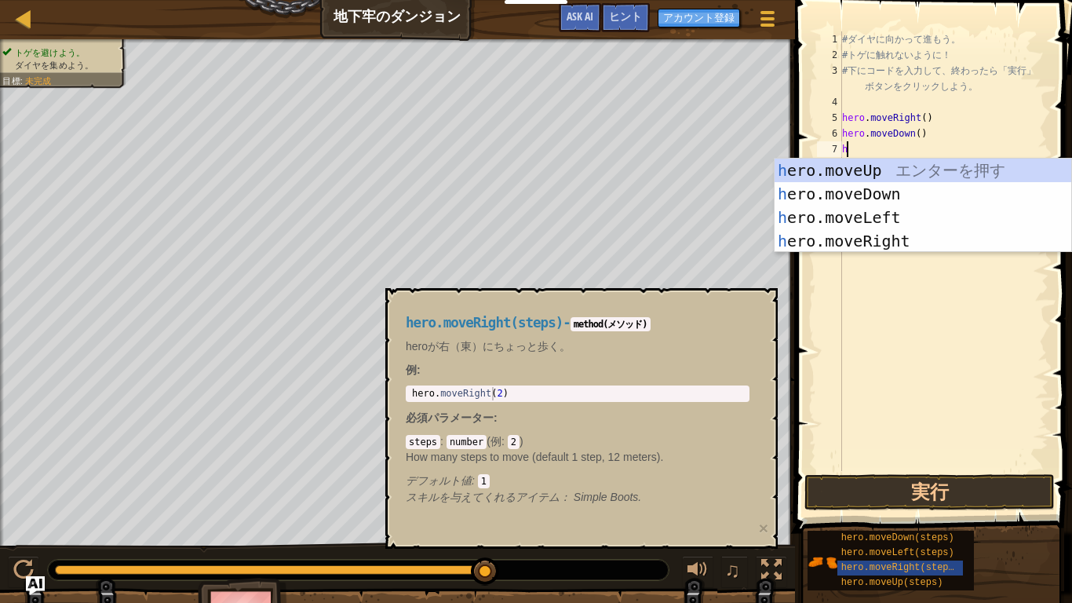
type textarea "he"
click at [896, 221] on div "he ro.moveUp エ ン タ ー を 押 す he ro.moveDown エ ン タ ー を 押 す he ro.moveLeft エ ン タ ー …" at bounding box center [923, 229] width 297 height 141
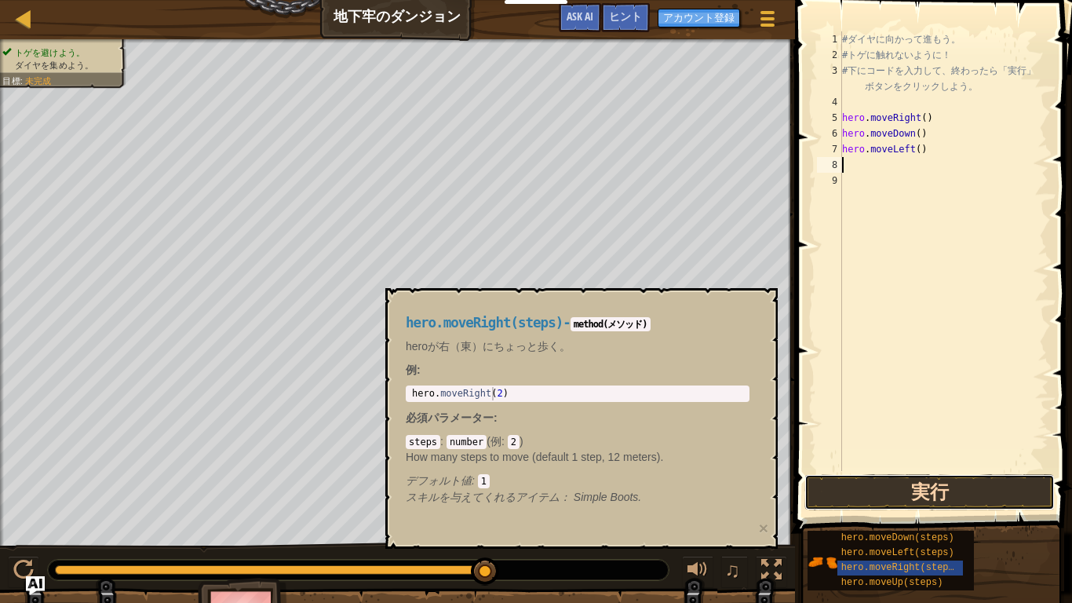
click at [928, 469] on button "実行" at bounding box center [930, 492] width 250 height 36
